Goal: Find specific page/section

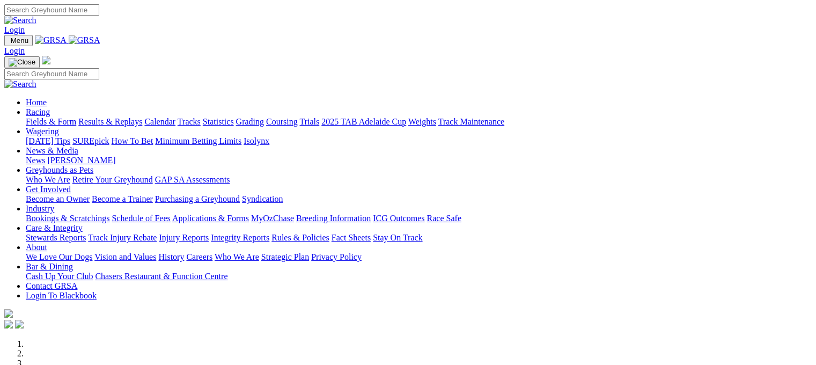
click at [26, 117] on link "Fields & Form" at bounding box center [51, 121] width 50 height 9
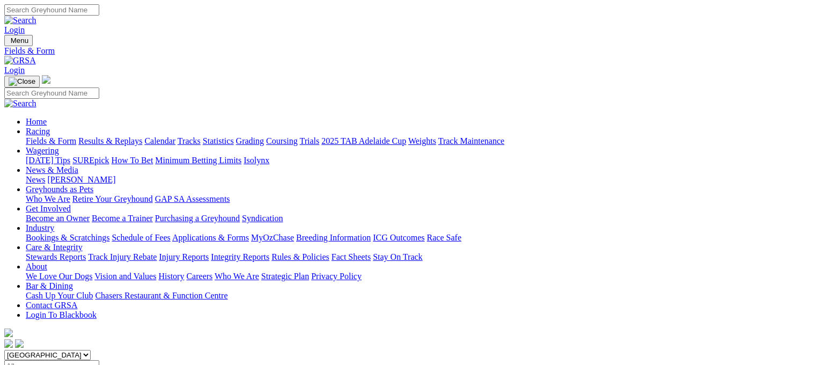
click at [36, 136] on link "Fields & Form" at bounding box center [51, 140] width 50 height 9
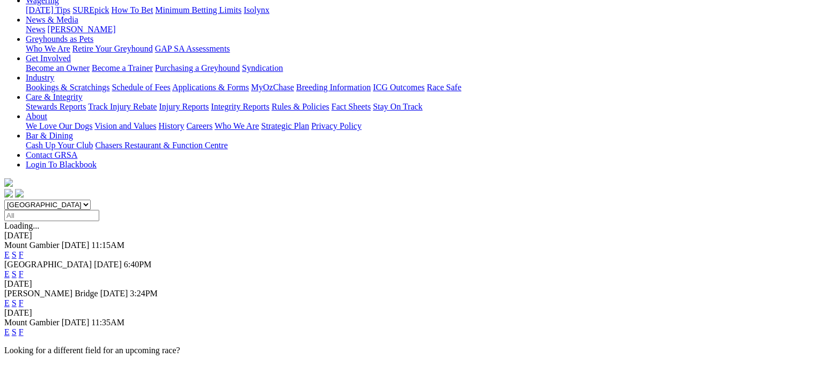
scroll to position [157, 0]
